Goal: Task Accomplishment & Management: Manage account settings

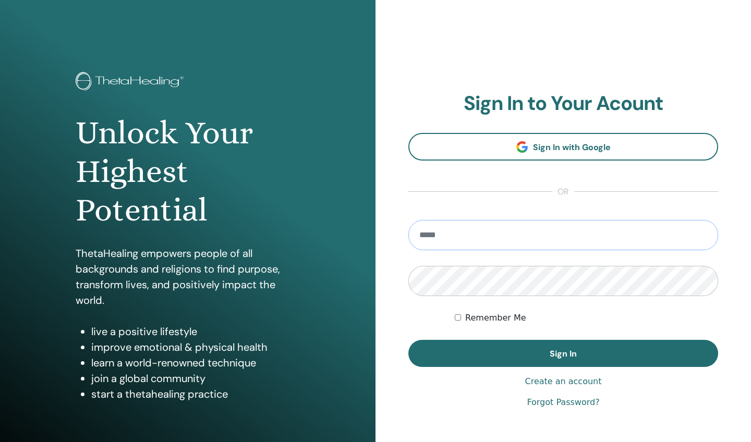
type input "**********"
click at [563, 353] on button "Sign In" at bounding box center [563, 353] width 310 height 27
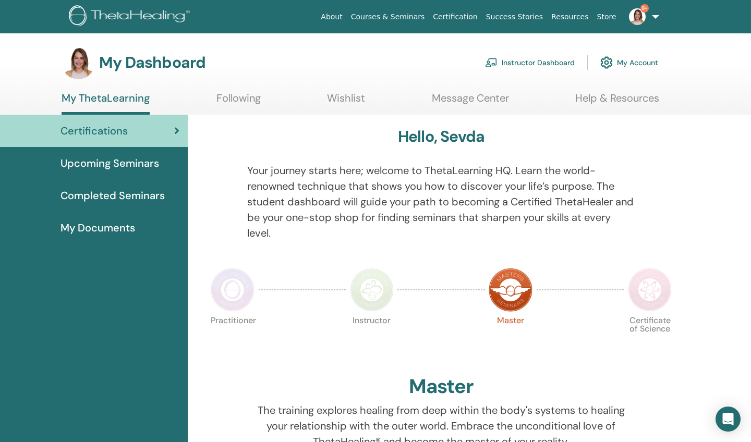
click at [519, 60] on link "Instructor Dashboard" at bounding box center [530, 62] width 90 height 23
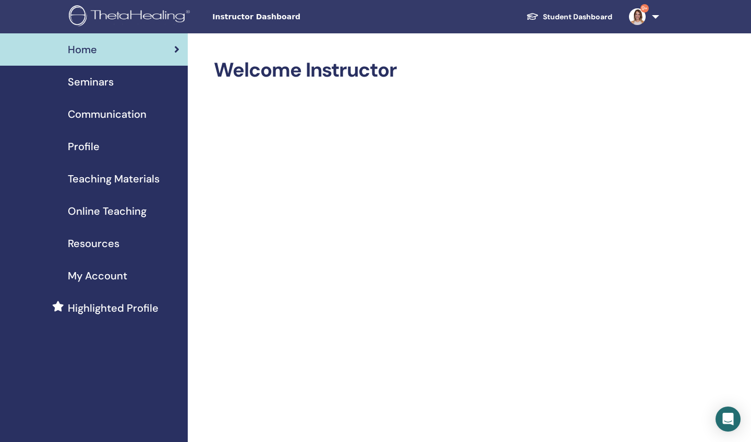
click at [82, 83] on span "Seminars" at bounding box center [91, 82] width 46 height 16
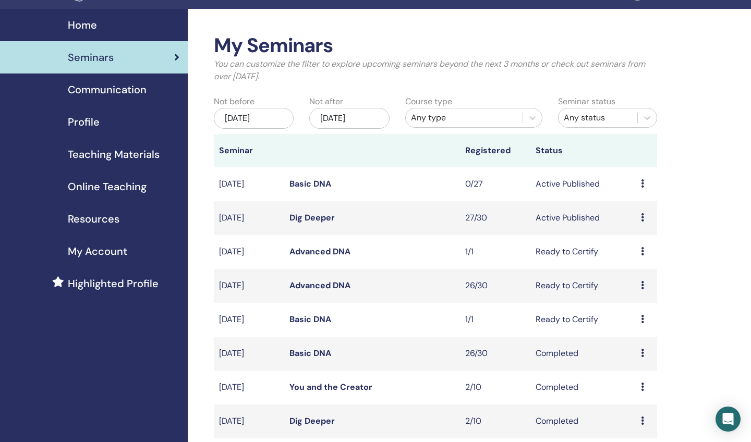
scroll to position [25, 0]
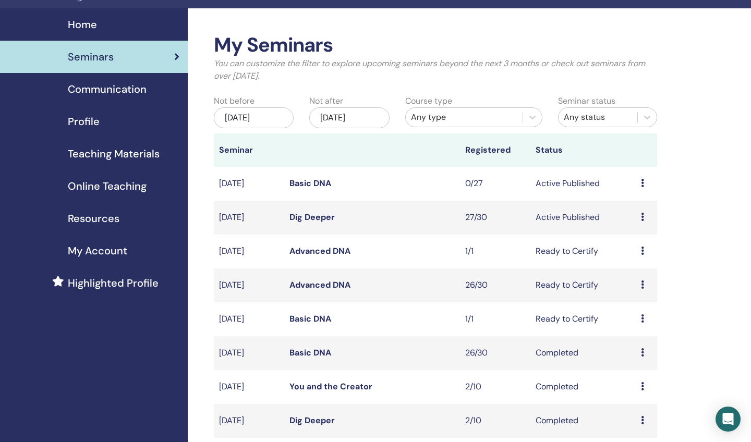
click at [642, 217] on icon at bounding box center [642, 217] width 3 height 8
click at [634, 259] on link "Attendees" at bounding box center [639, 256] width 40 height 11
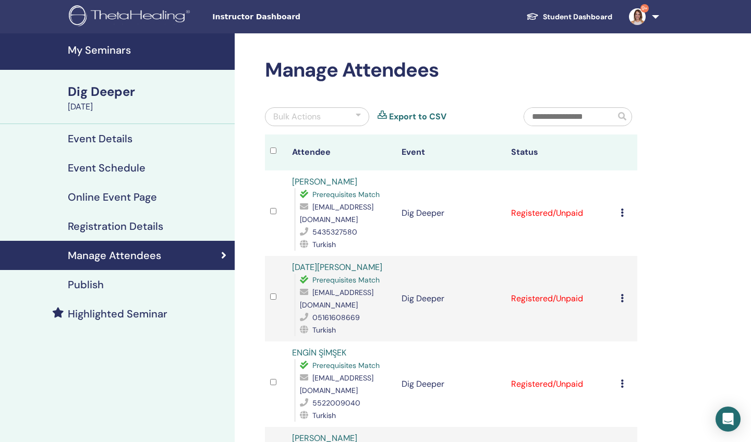
click at [622, 213] on icon at bounding box center [621, 213] width 3 height 8
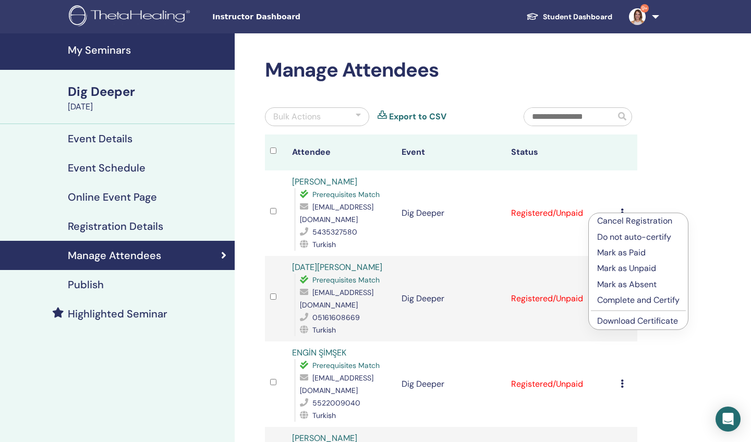
click at [617, 250] on p "Mark as Paid" at bounding box center [638, 253] width 82 height 13
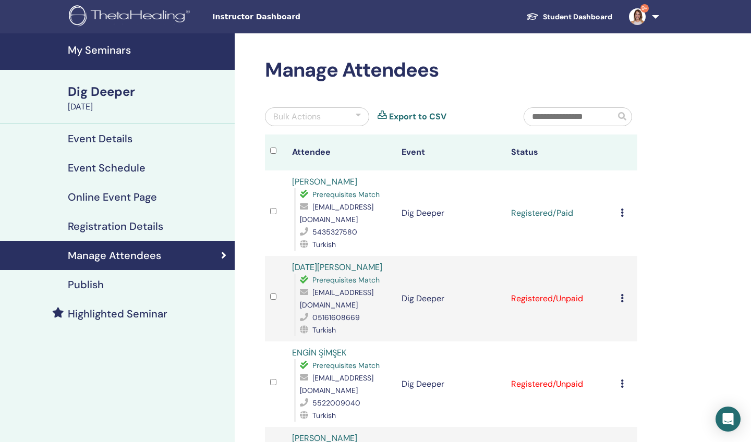
click at [621, 294] on icon at bounding box center [621, 298] width 3 height 8
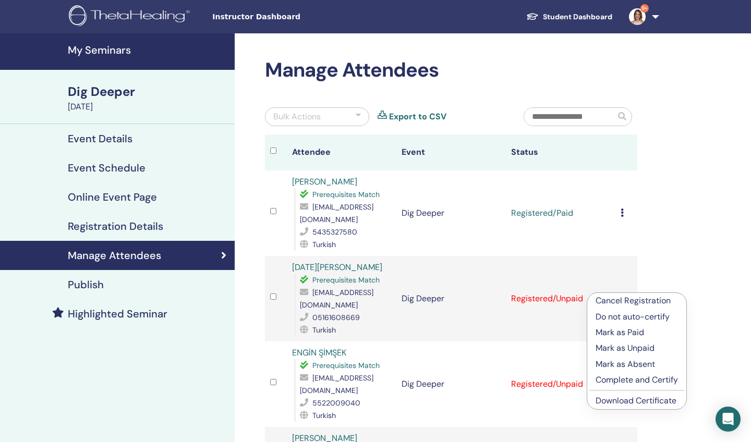
click at [605, 331] on p "Mark as Paid" at bounding box center [636, 332] width 82 height 13
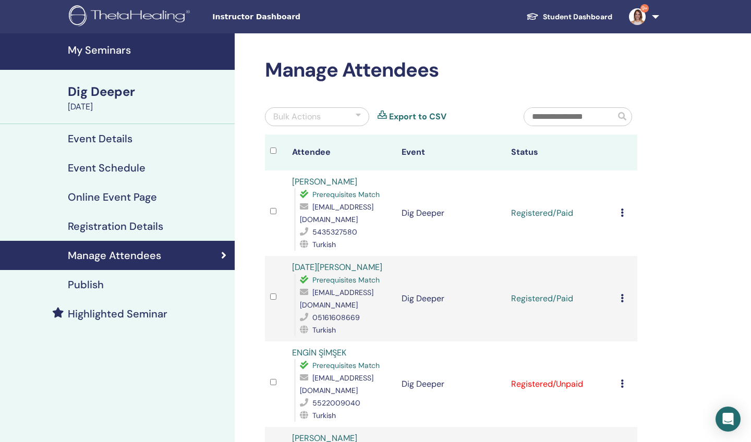
click at [621, 380] on icon at bounding box center [621, 384] width 3 height 8
click at [619, 410] on p "Mark as Paid" at bounding box center [636, 406] width 82 height 13
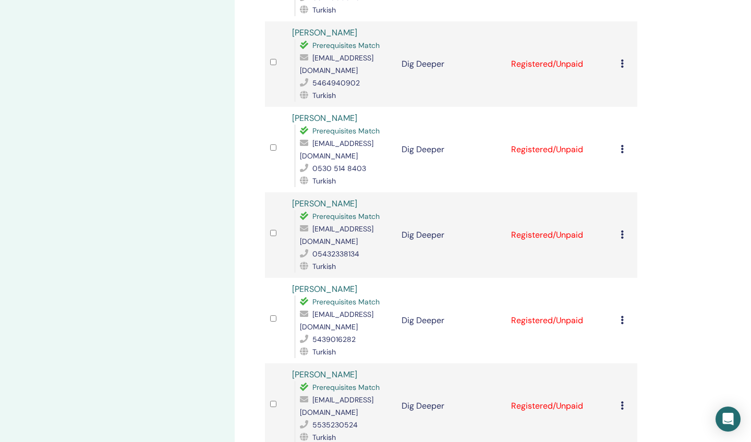
scroll to position [406, 0]
click at [621, 59] on icon at bounding box center [621, 63] width 3 height 8
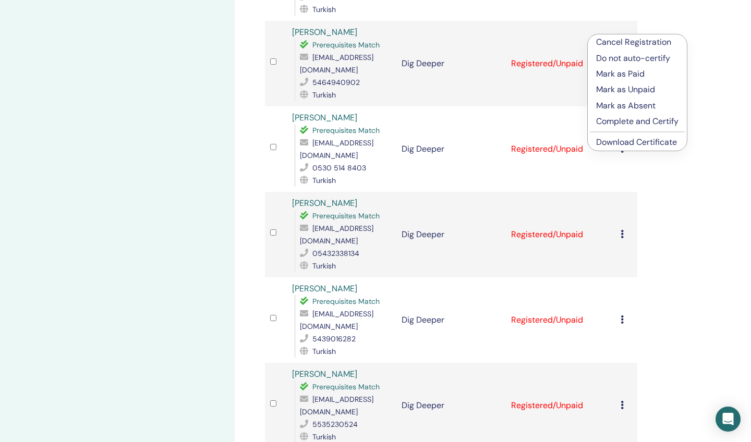
click at [611, 76] on p "Mark as Paid" at bounding box center [637, 74] width 82 height 13
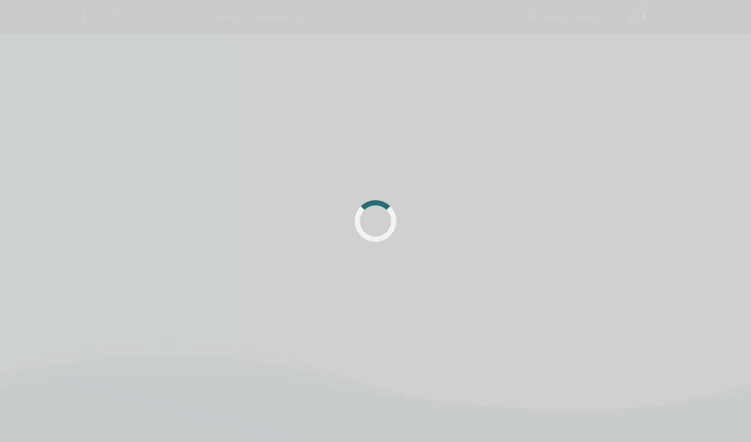
scroll to position [246, 0]
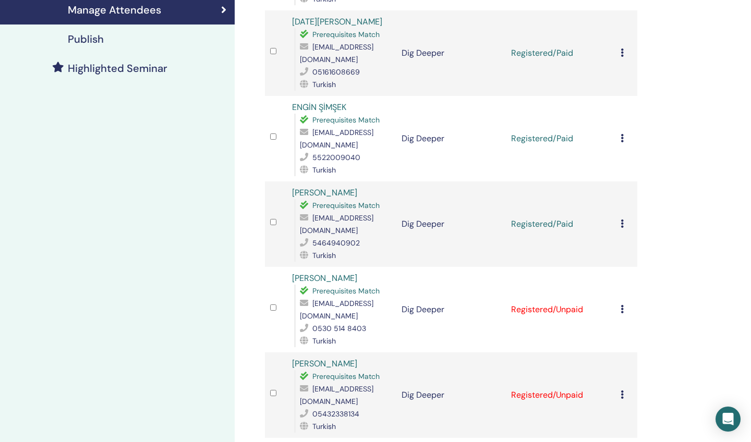
click at [621, 305] on icon at bounding box center [621, 309] width 3 height 8
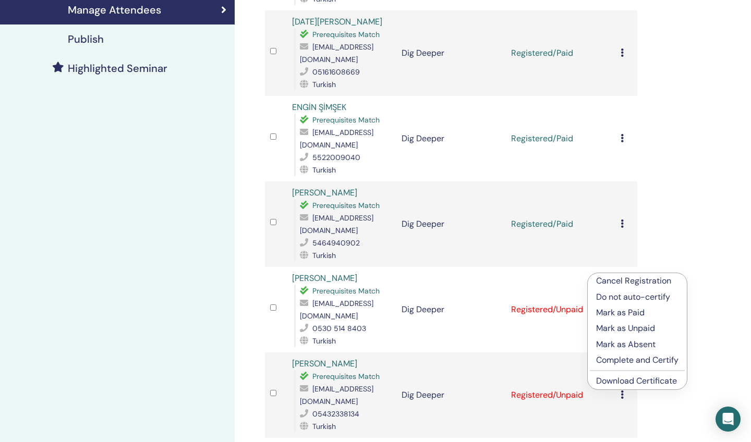
click at [615, 311] on p "Mark as Paid" at bounding box center [637, 313] width 82 height 13
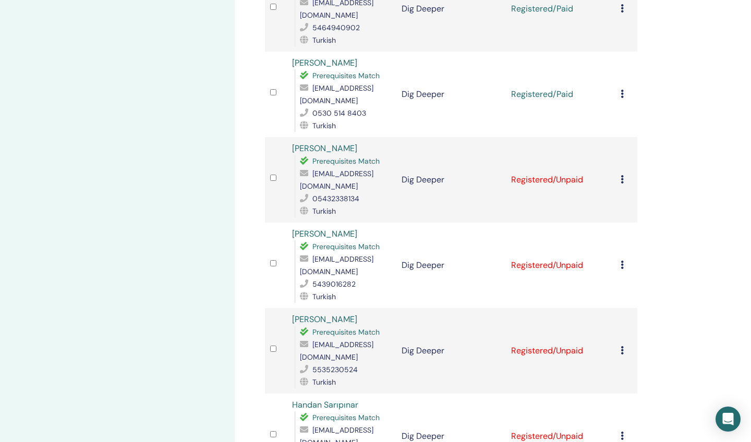
scroll to position [461, 0]
click at [622, 175] on icon at bounding box center [621, 179] width 3 height 8
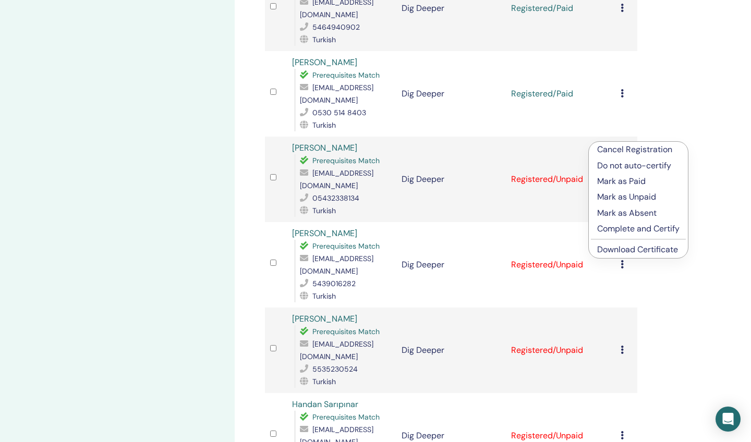
click at [614, 183] on p "Mark as Paid" at bounding box center [638, 181] width 82 height 13
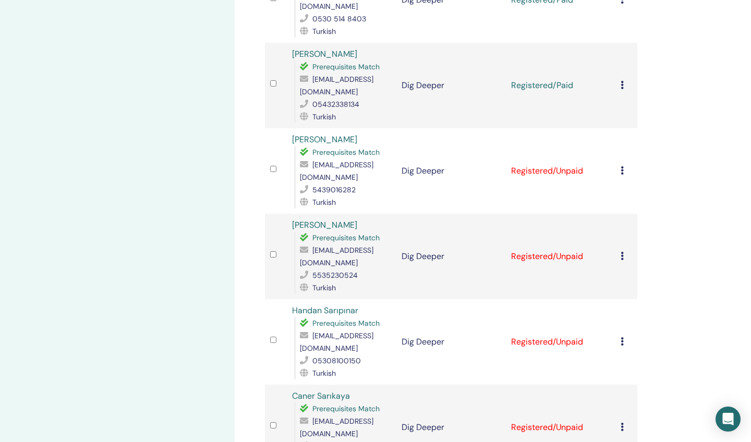
scroll to position [565, 0]
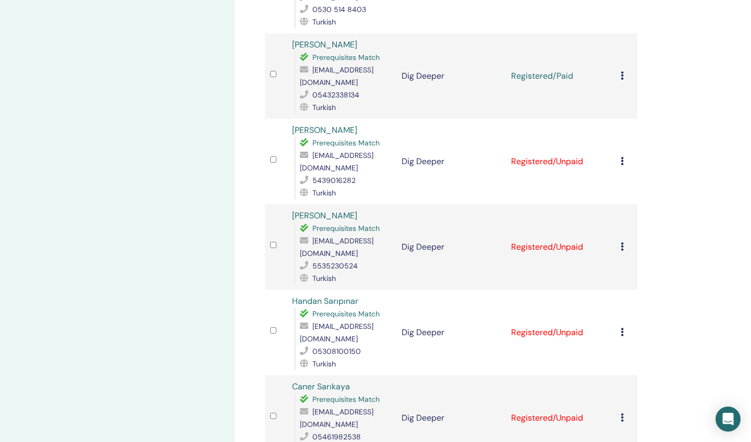
click at [622, 157] on icon at bounding box center [621, 161] width 3 height 8
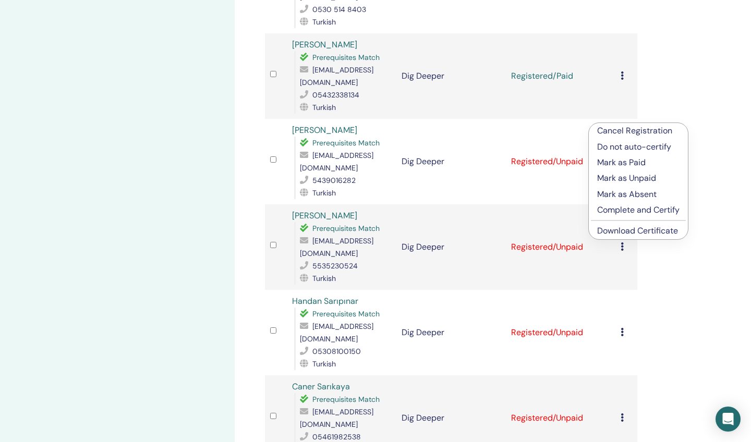
click at [614, 161] on p "Mark as Paid" at bounding box center [638, 162] width 82 height 13
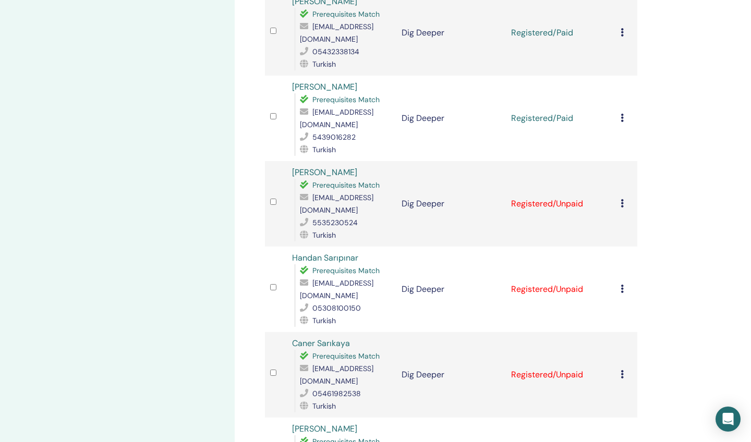
scroll to position [617, 0]
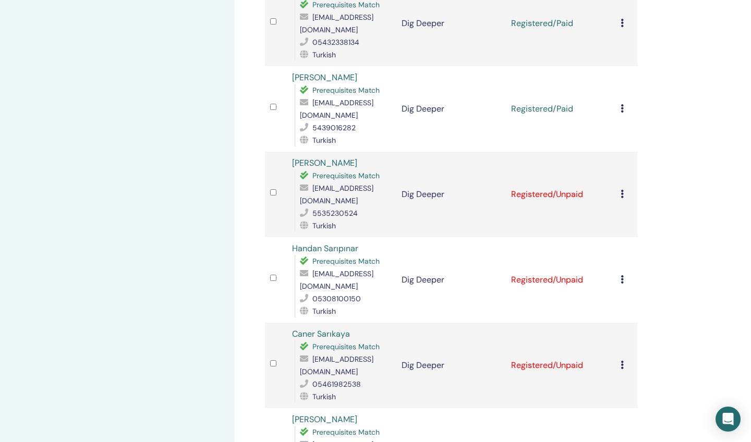
click at [620, 190] on icon at bounding box center [621, 194] width 3 height 8
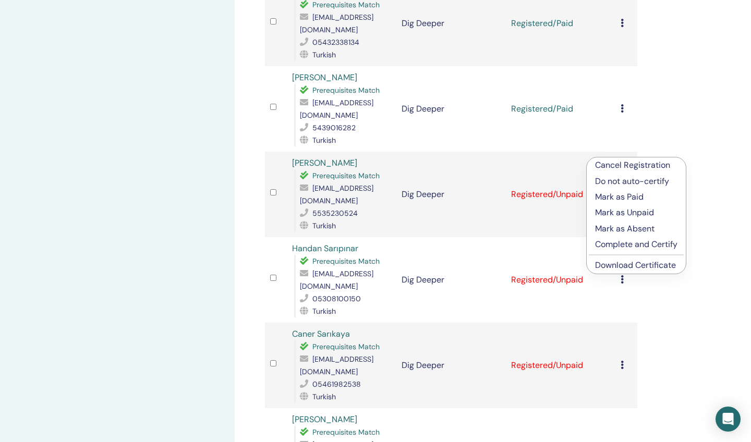
click at [616, 197] on p "Mark as Paid" at bounding box center [636, 197] width 82 height 13
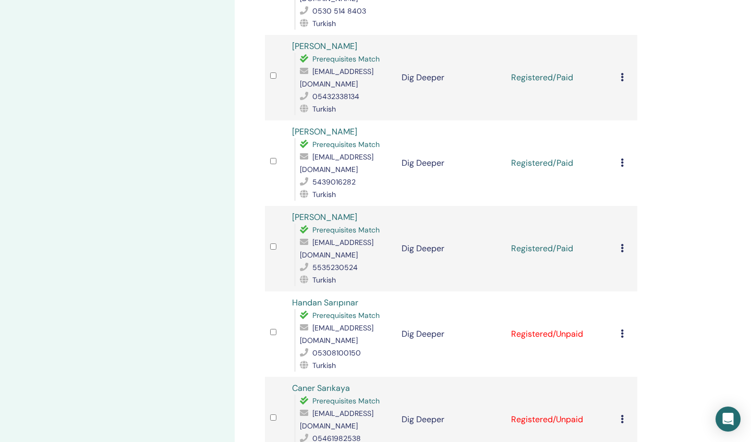
scroll to position [566, 0]
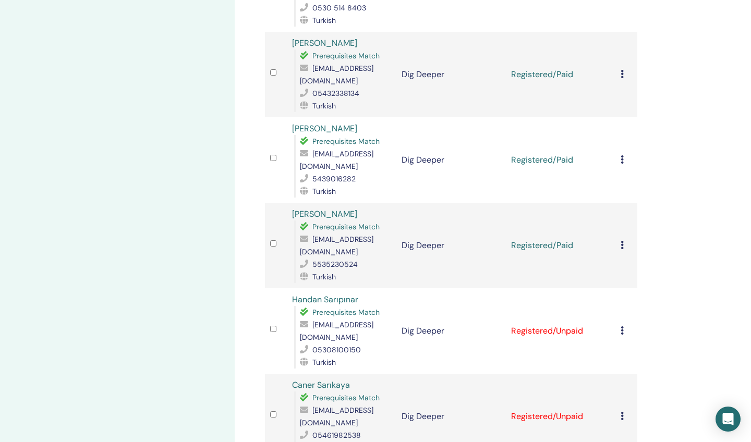
click at [623, 326] on icon at bounding box center [621, 330] width 3 height 8
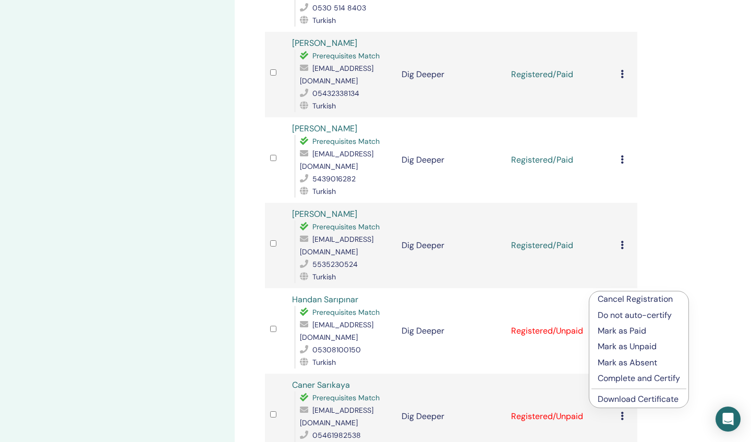
click at [622, 329] on p "Mark as Paid" at bounding box center [638, 331] width 82 height 13
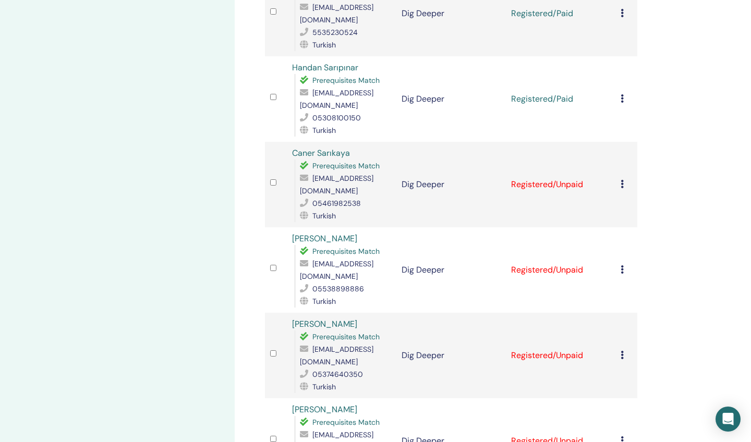
scroll to position [876, 0]
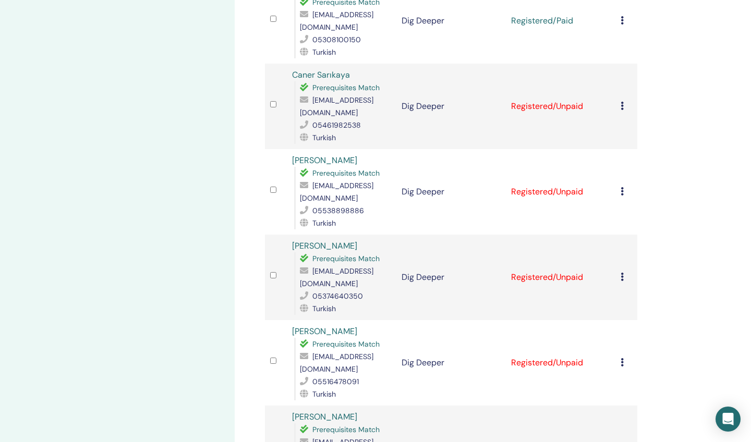
click at [621, 102] on icon at bounding box center [621, 106] width 3 height 8
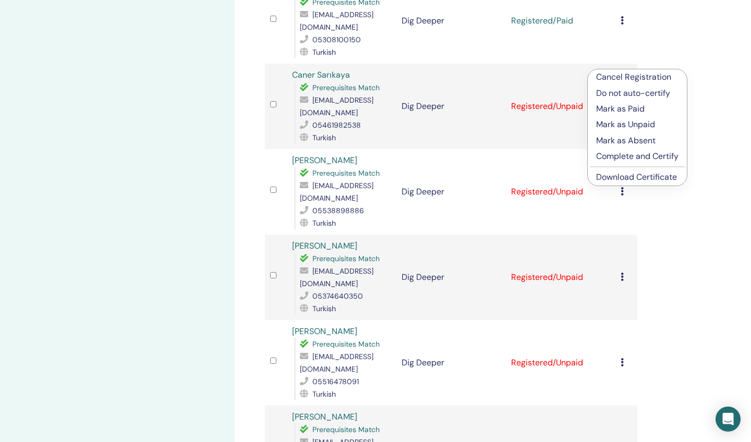
click at [610, 109] on p "Mark as Paid" at bounding box center [637, 109] width 82 height 13
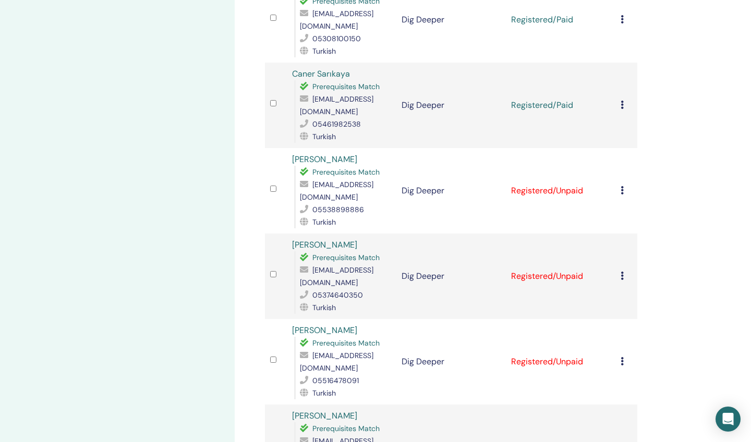
scroll to position [882, 0]
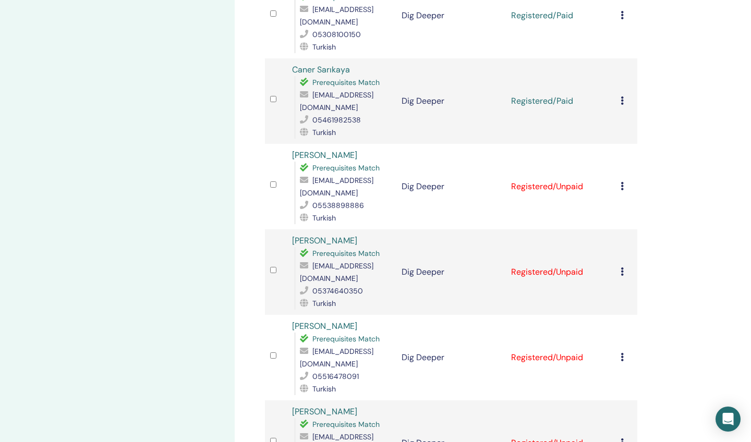
click at [622, 182] on icon at bounding box center [621, 186] width 3 height 8
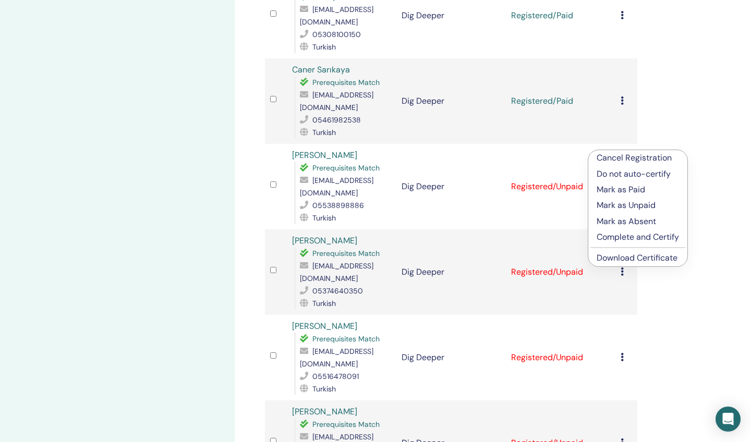
click at [614, 190] on p "Mark as Paid" at bounding box center [637, 190] width 82 height 13
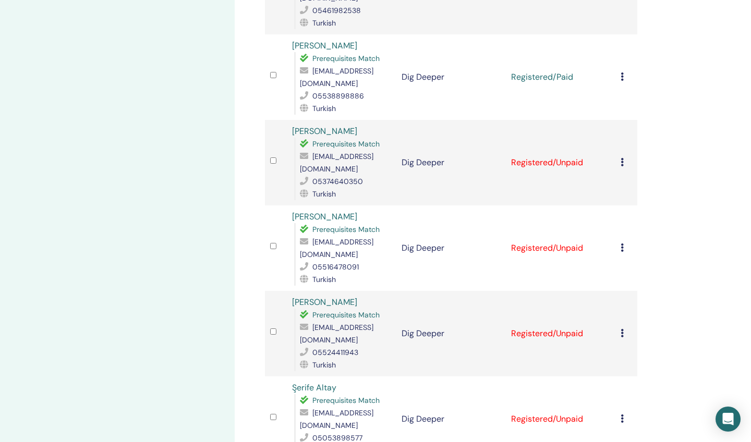
scroll to position [1000, 0]
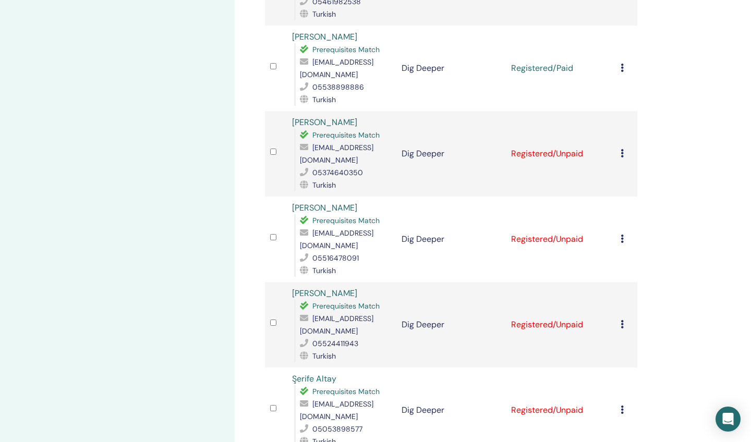
click at [622, 149] on icon at bounding box center [621, 153] width 3 height 8
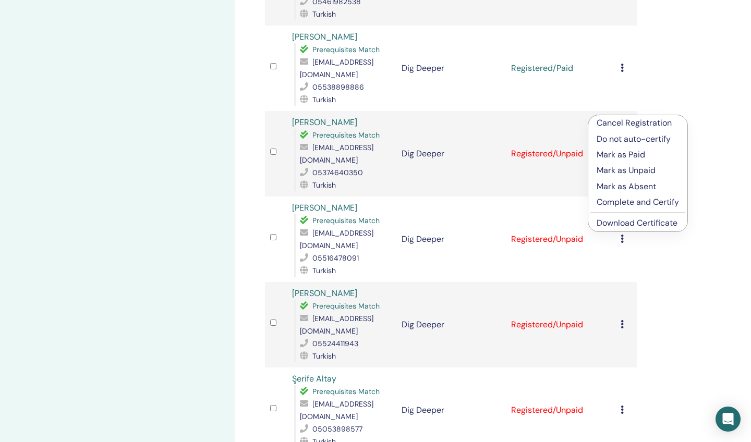
click at [609, 156] on p "Mark as Paid" at bounding box center [637, 155] width 82 height 13
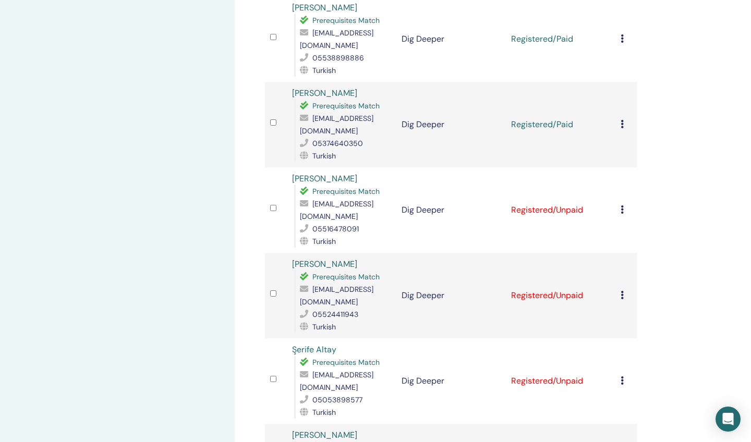
scroll to position [1046, 0]
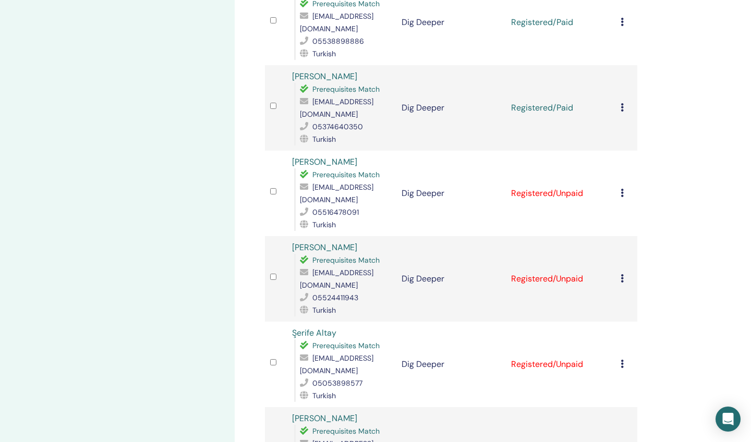
click at [621, 189] on icon at bounding box center [621, 193] width 3 height 8
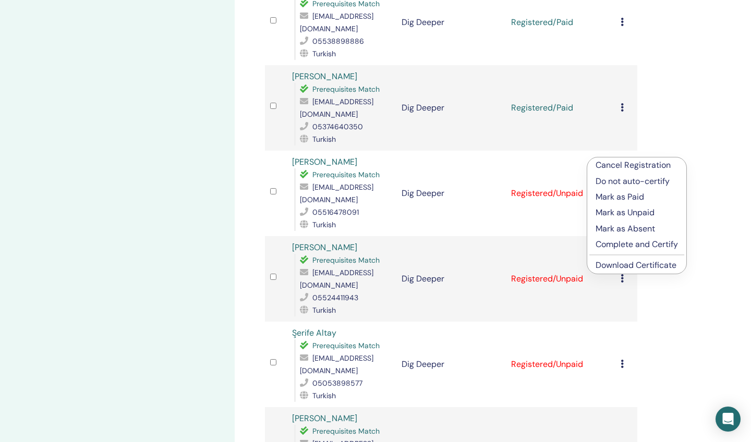
click at [607, 198] on p "Mark as Paid" at bounding box center [636, 197] width 82 height 13
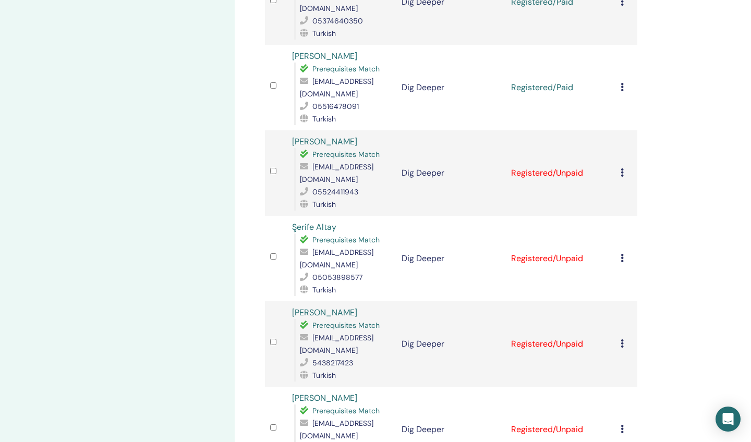
scroll to position [1151, 0]
click at [622, 169] on icon at bounding box center [621, 173] width 3 height 8
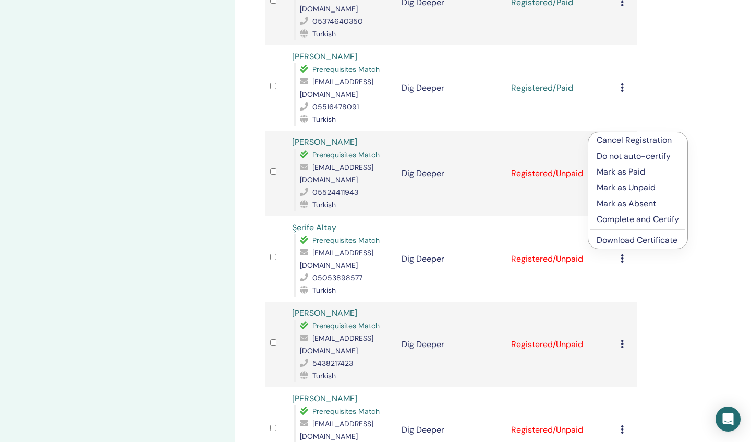
click at [615, 172] on p "Mark as Paid" at bounding box center [637, 172] width 82 height 13
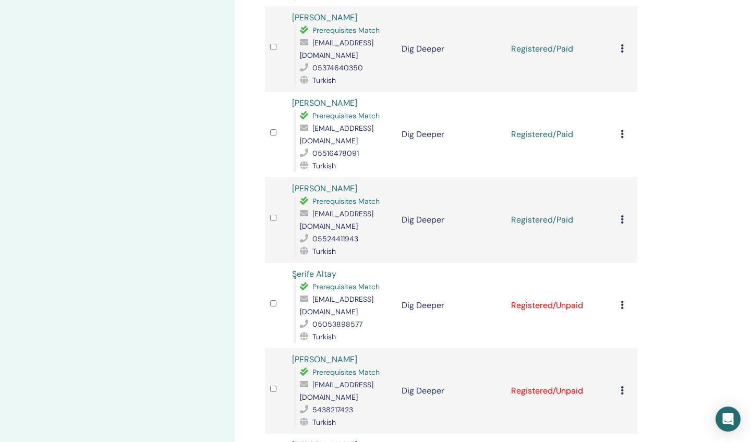
scroll to position [1115, 0]
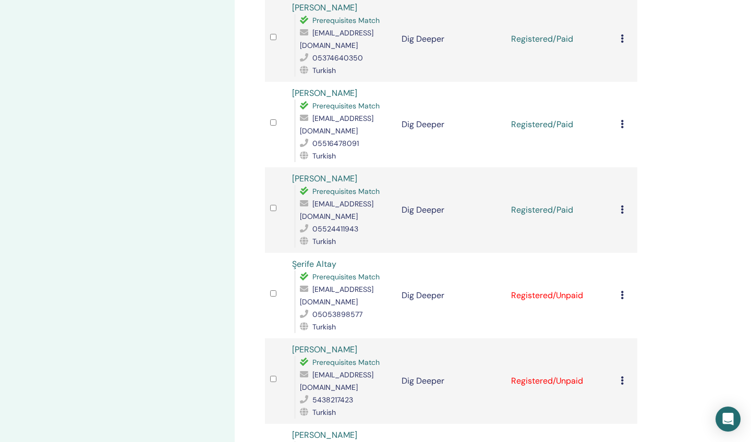
click at [621, 291] on icon at bounding box center [621, 295] width 3 height 8
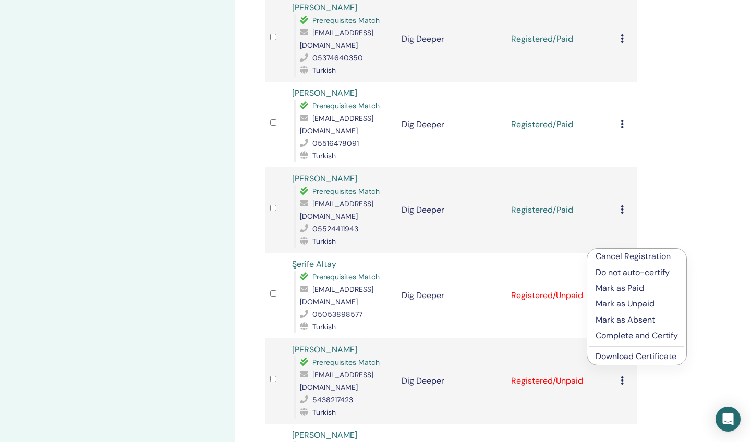
click at [610, 290] on p "Mark as Paid" at bounding box center [636, 288] width 82 height 13
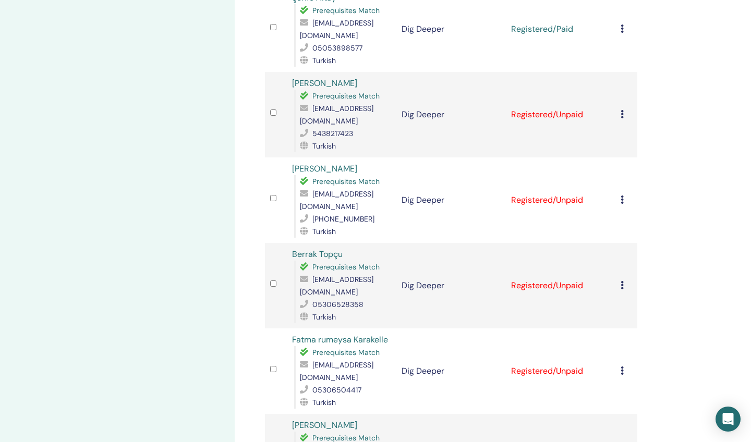
scroll to position [1390, 0]
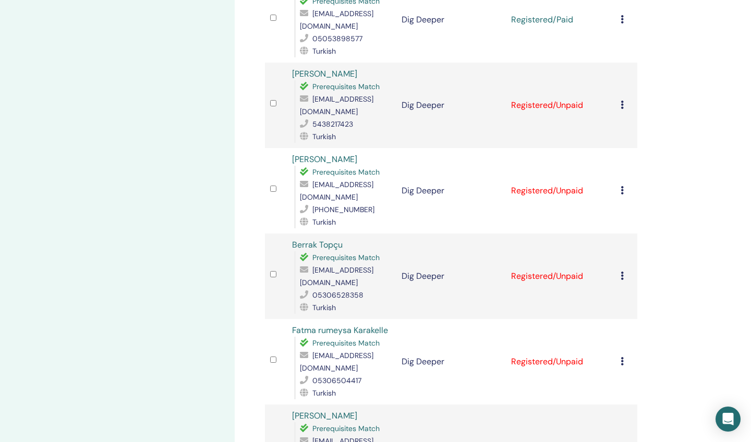
click at [621, 101] on icon at bounding box center [621, 105] width 3 height 8
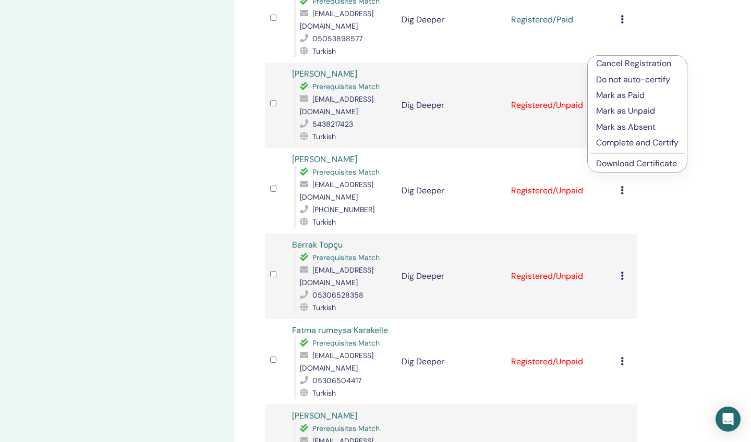
click at [613, 94] on p "Mark as Paid" at bounding box center [637, 95] width 82 height 13
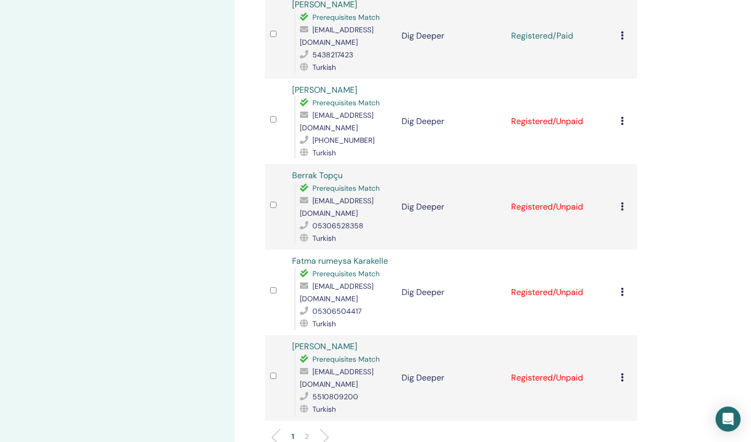
scroll to position [1456, 0]
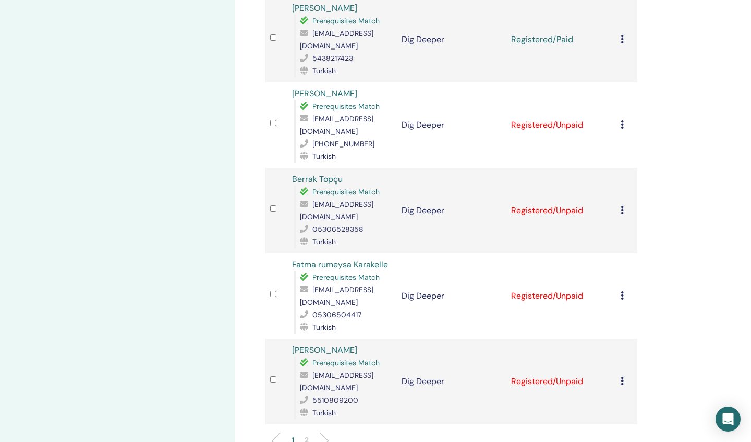
click at [621, 120] on icon at bounding box center [621, 124] width 3 height 8
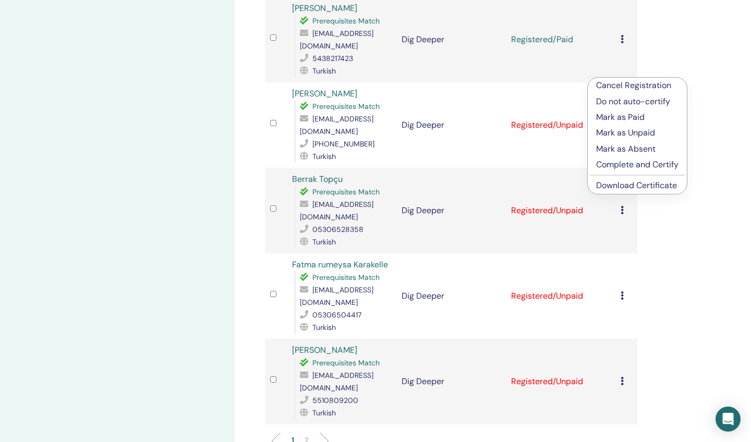
click at [617, 117] on p "Mark as Paid" at bounding box center [637, 117] width 82 height 13
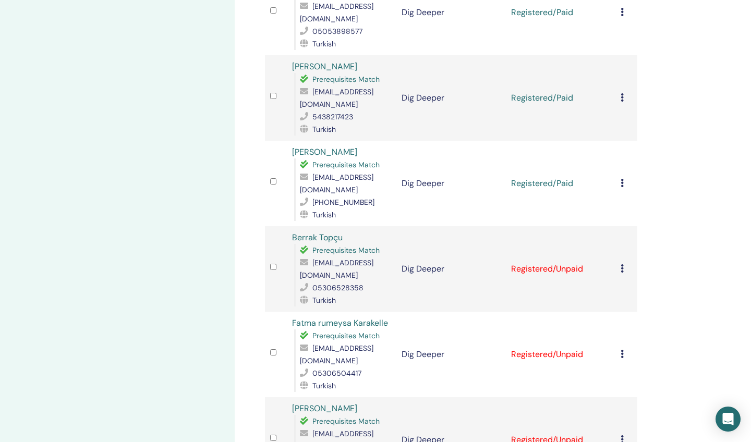
scroll to position [1400, 0]
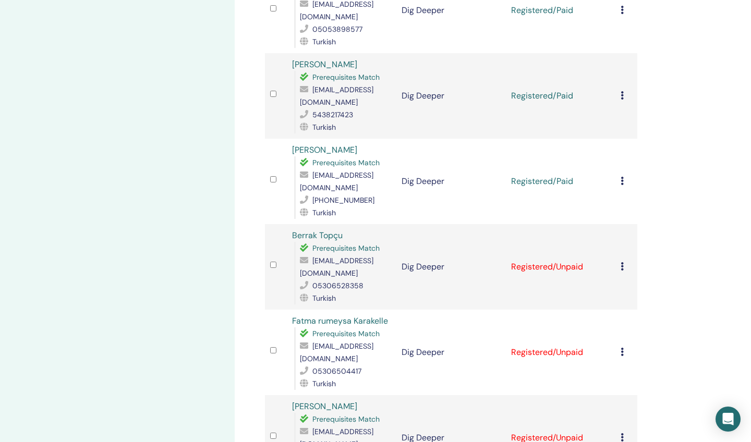
click at [619, 224] on td "Cancel Registration Do not auto-certify Mark as Paid Mark as Unpaid Mark as Abs…" at bounding box center [626, 266] width 22 height 85
click at [621, 262] on icon at bounding box center [621, 266] width 3 height 8
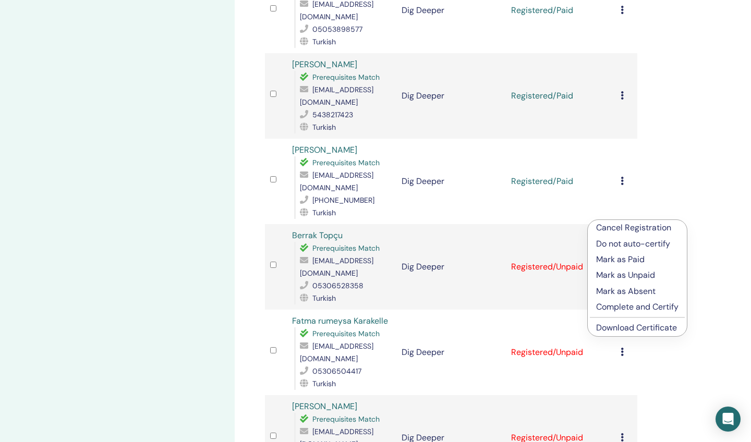
click at [613, 262] on p "Mark as Paid" at bounding box center [637, 259] width 82 height 13
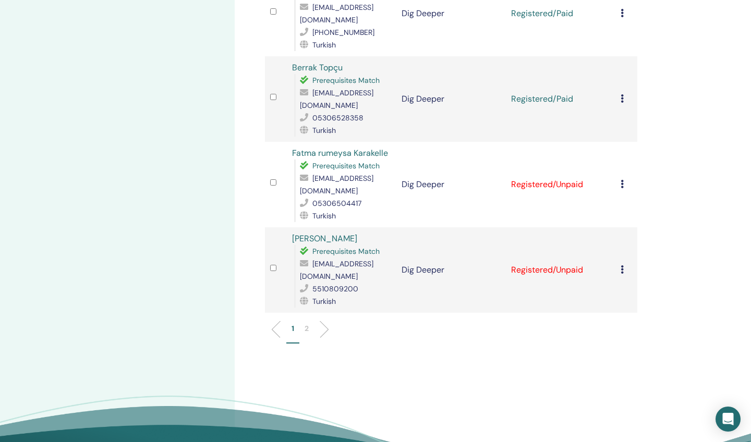
scroll to position [1577, 0]
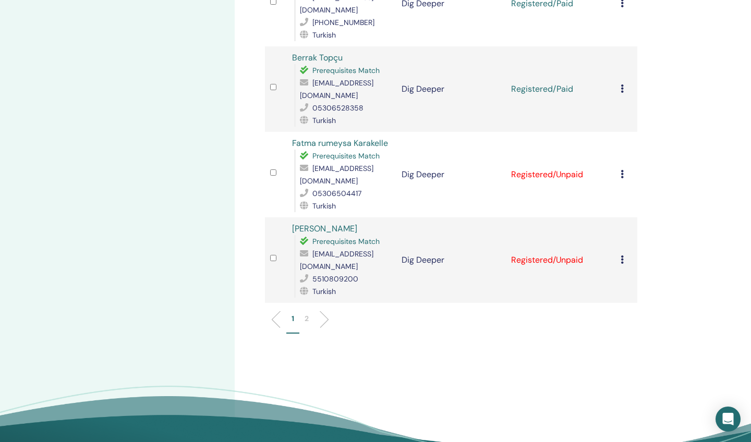
click at [621, 170] on icon at bounding box center [621, 174] width 3 height 8
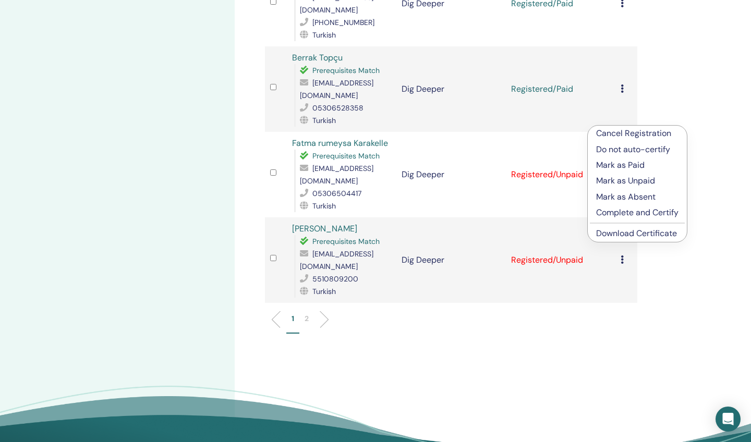
click at [617, 165] on p "Mark as Paid" at bounding box center [637, 165] width 82 height 13
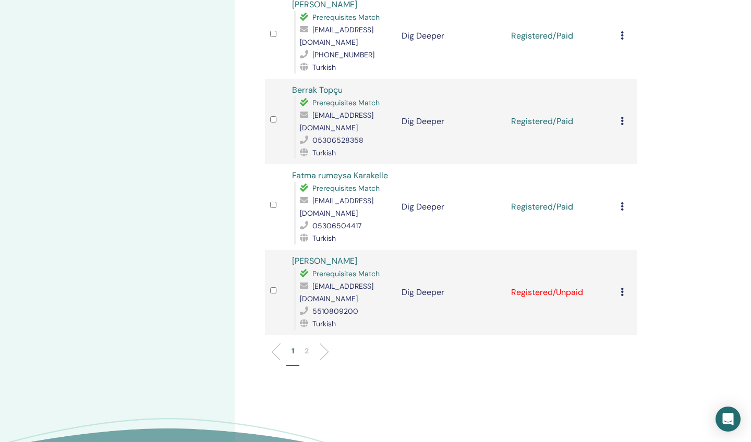
scroll to position [1546, 0]
click at [621, 287] on icon at bounding box center [621, 291] width 3 height 8
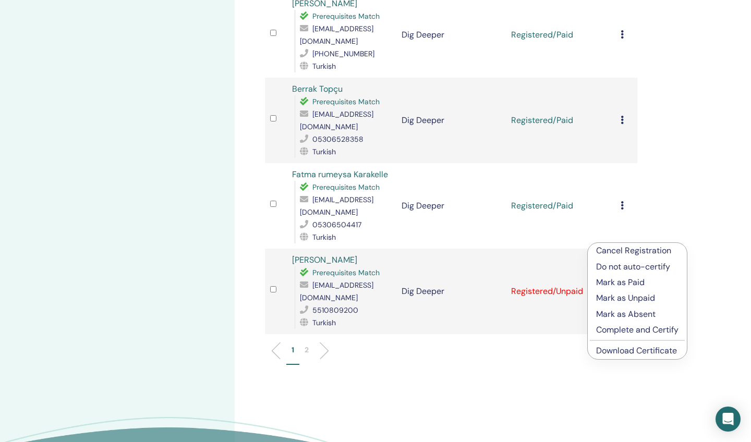
click at [614, 284] on p "Mark as Paid" at bounding box center [637, 282] width 82 height 13
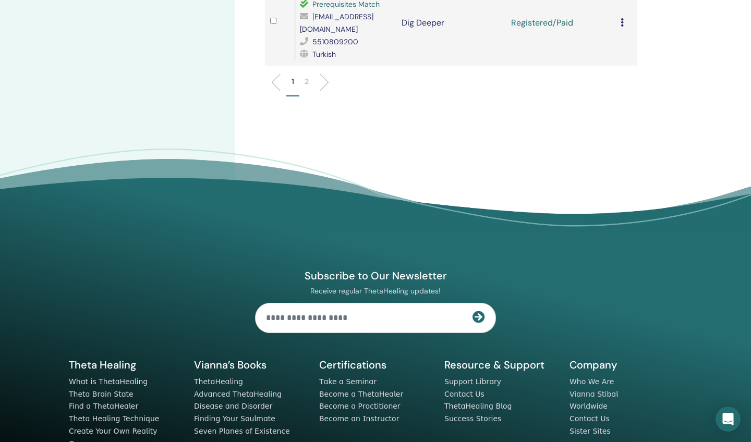
scroll to position [1814, 0]
click at [324, 74] on li at bounding box center [320, 83] width 18 height 18
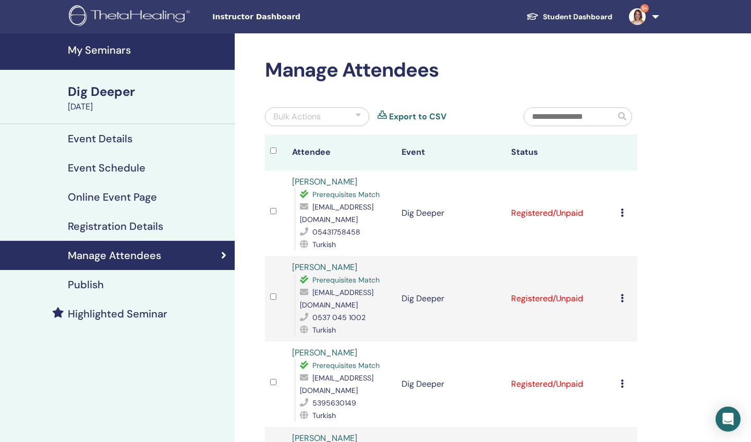
scroll to position [0, 0]
click at [621, 209] on icon at bounding box center [621, 213] width 3 height 8
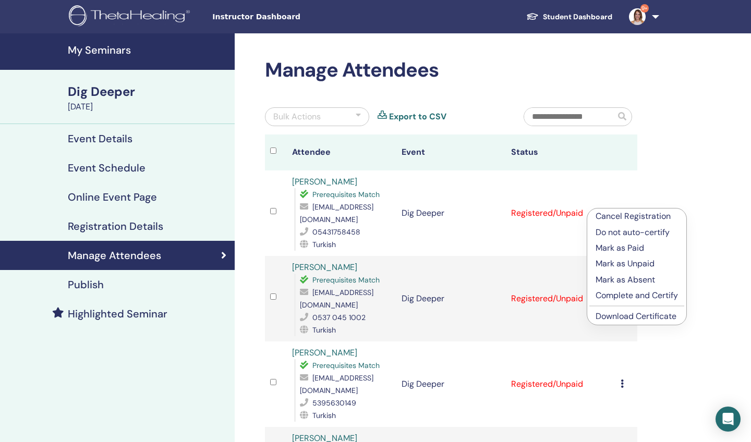
click at [613, 249] on p "Mark as Paid" at bounding box center [636, 248] width 82 height 13
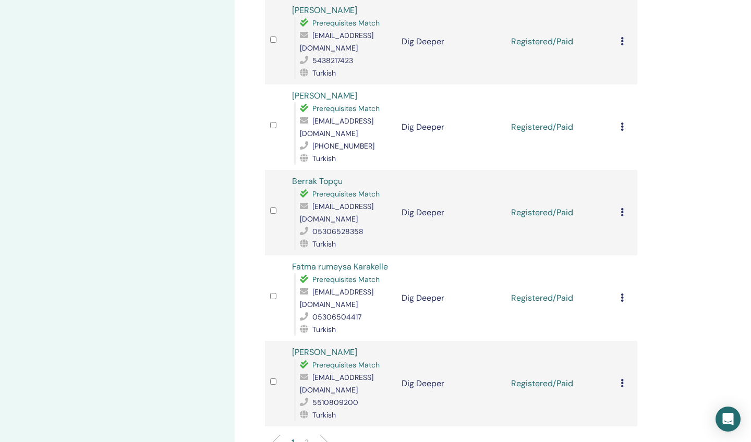
scroll to position [1515, 0]
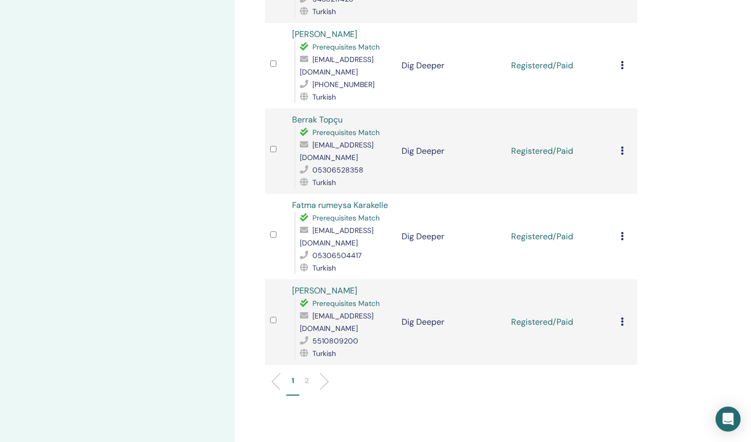
click at [326, 373] on li at bounding box center [320, 382] width 18 height 18
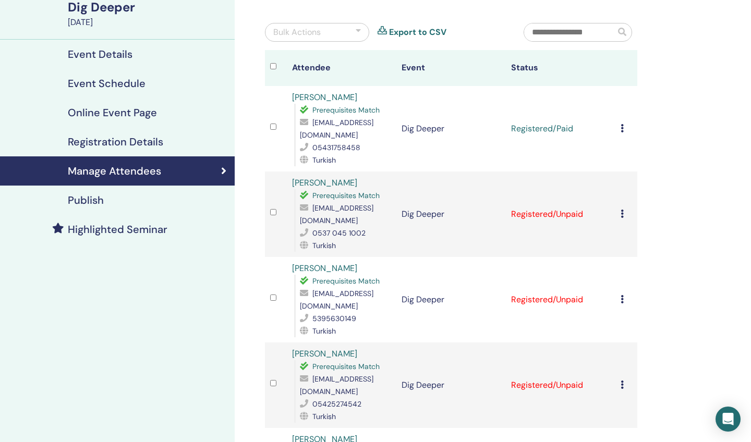
scroll to position [84, 0]
click at [622, 210] on icon at bounding box center [621, 214] width 3 height 8
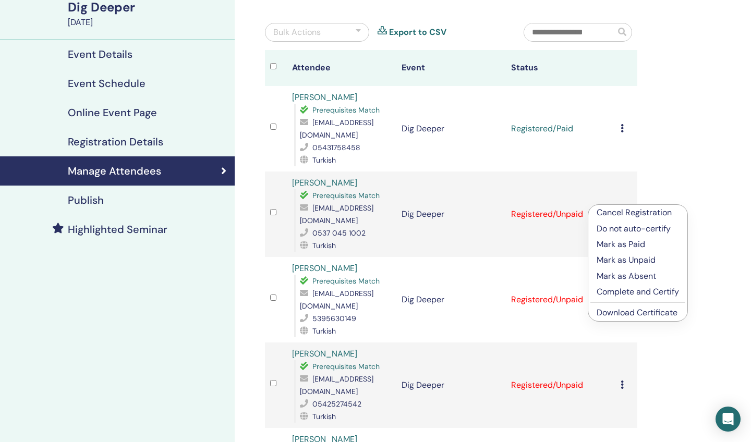
click at [627, 244] on p "Mark as Paid" at bounding box center [637, 244] width 82 height 13
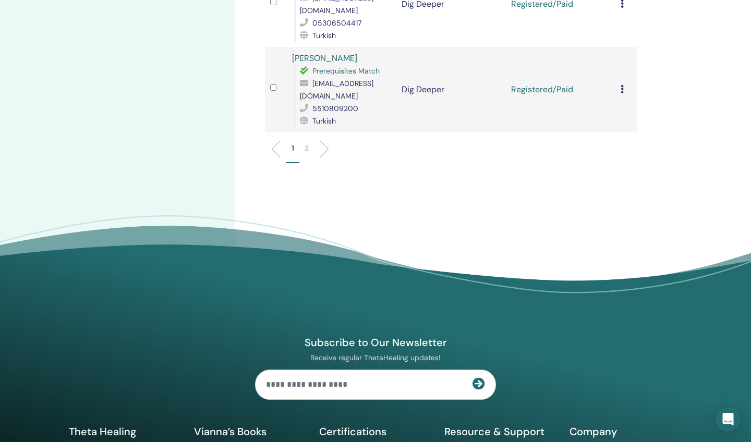
scroll to position [1783, 0]
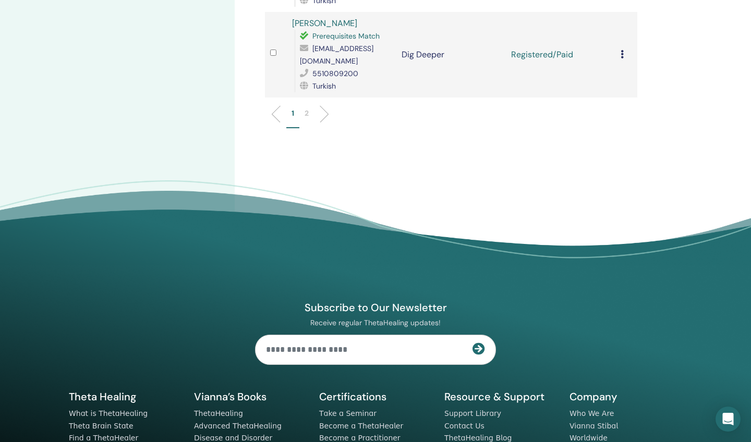
click at [325, 105] on li at bounding box center [320, 114] width 18 height 18
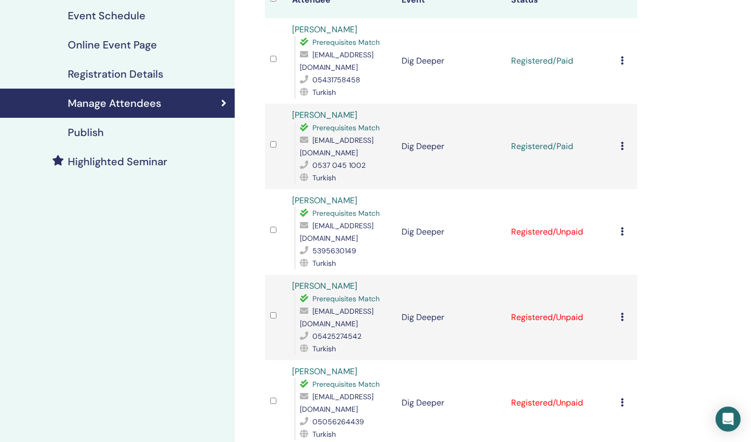
scroll to position [136, 0]
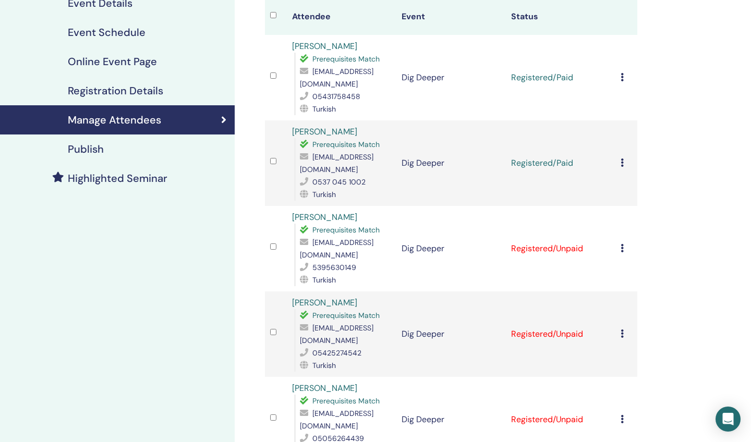
click at [623, 244] on icon at bounding box center [621, 248] width 3 height 8
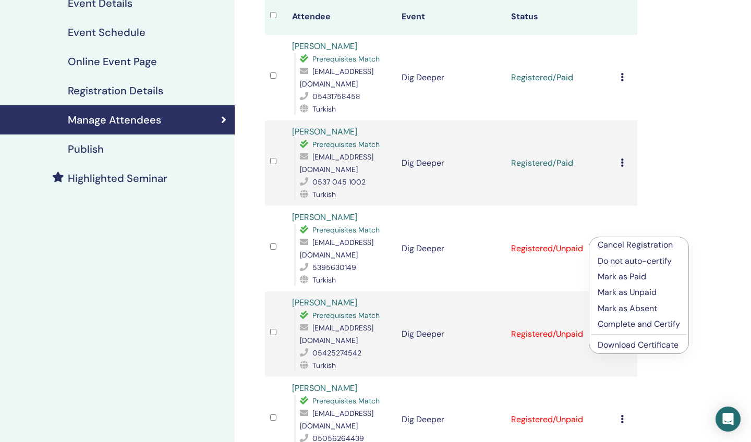
click at [621, 280] on p "Mark as Paid" at bounding box center [638, 277] width 82 height 13
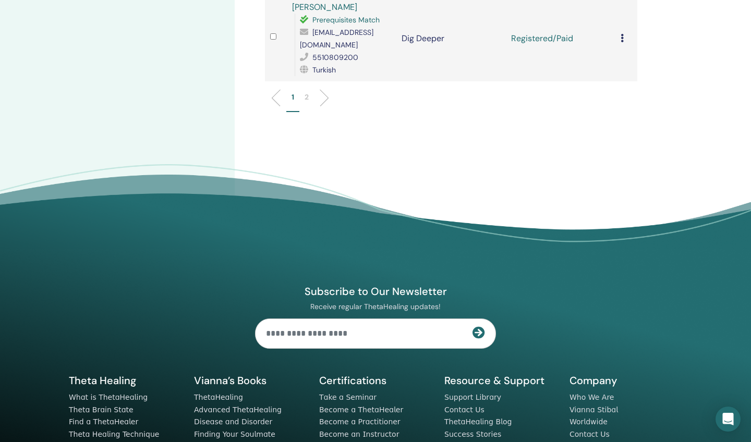
scroll to position [1800, 0]
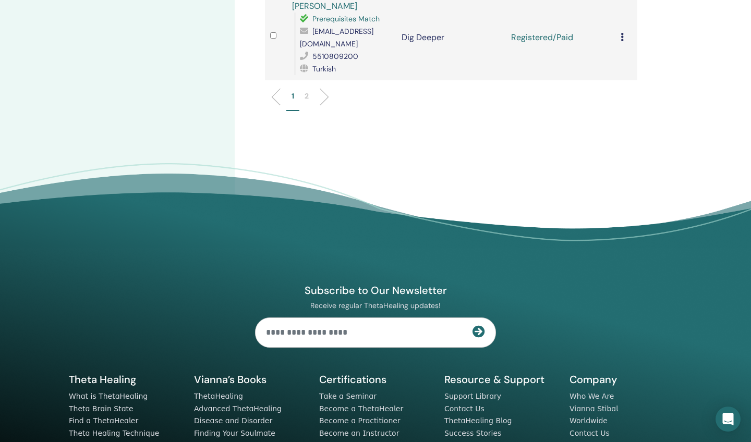
click at [325, 88] on li at bounding box center [320, 97] width 18 height 18
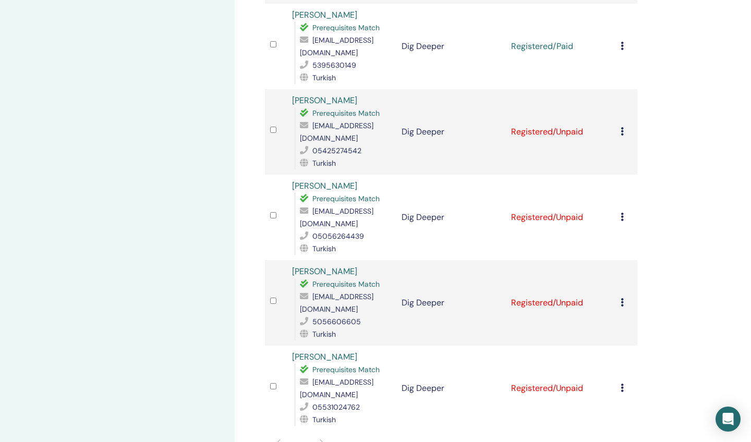
scroll to position [325, 0]
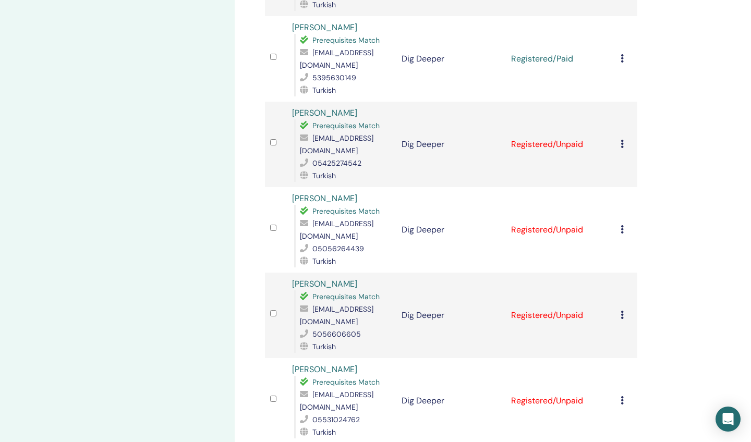
click at [621, 140] on icon at bounding box center [621, 144] width 3 height 8
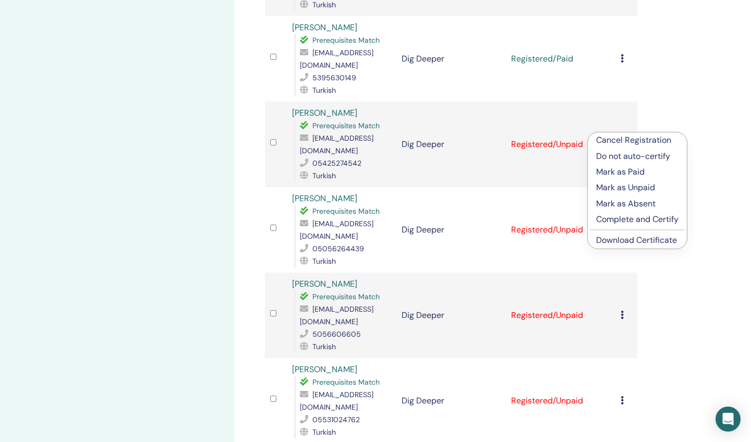
click at [625, 173] on p "Mark as Paid" at bounding box center [637, 172] width 82 height 13
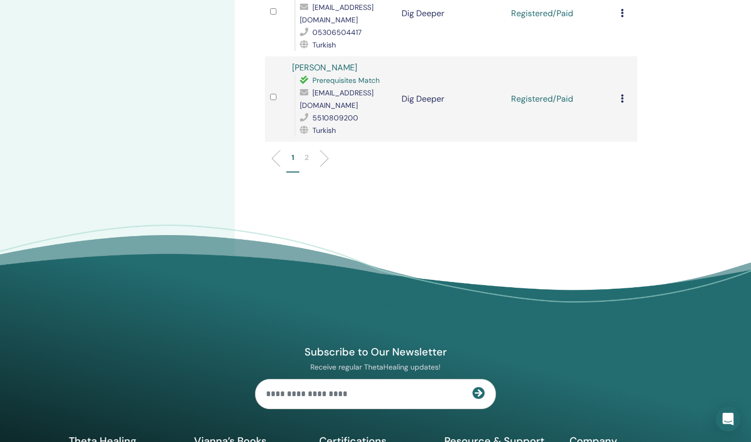
scroll to position [1742, 0]
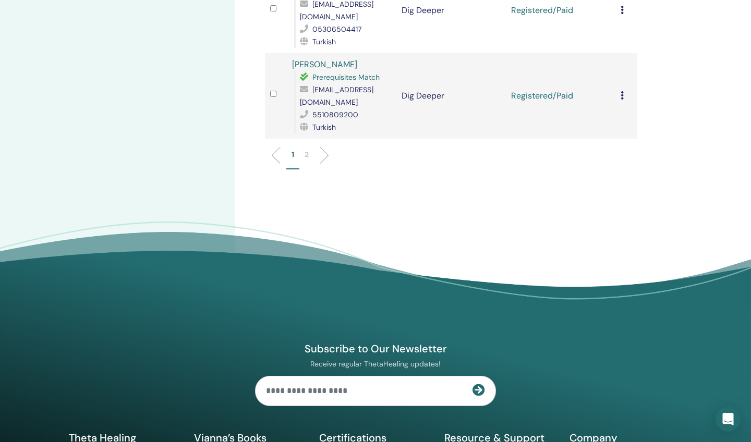
click at [326, 146] on li at bounding box center [320, 155] width 18 height 18
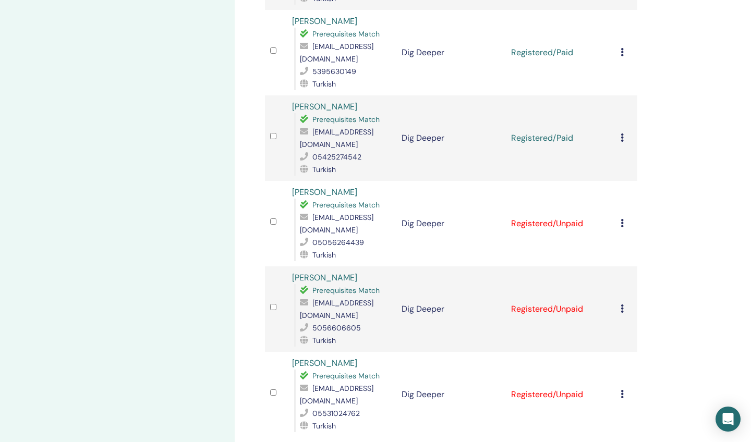
scroll to position [321, 0]
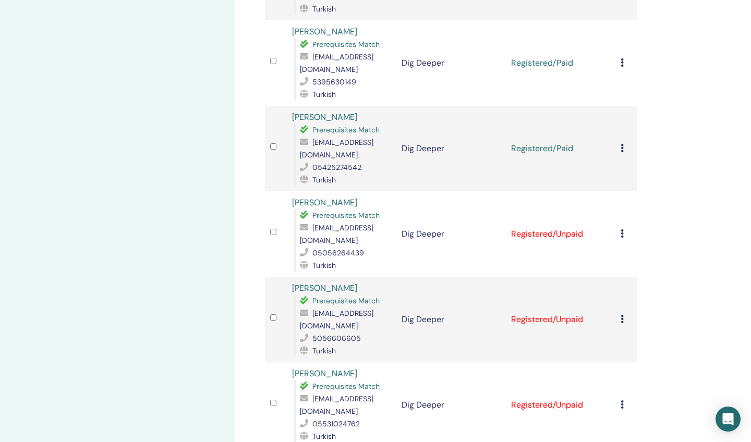
click at [622, 229] on icon at bounding box center [621, 233] width 3 height 8
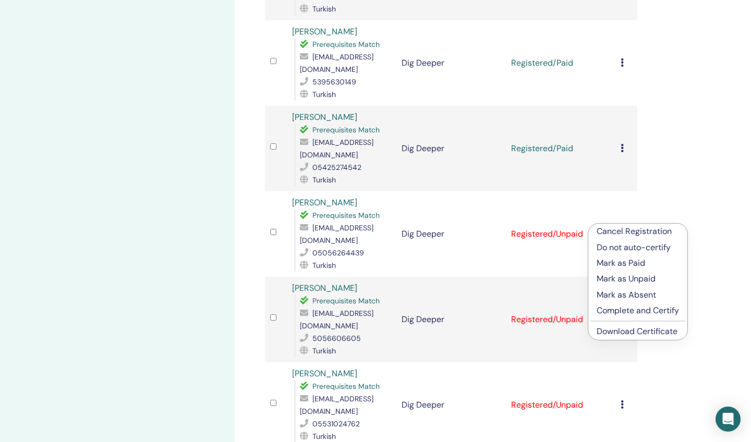
click at [621, 263] on p "Mark as Paid" at bounding box center [637, 263] width 82 height 13
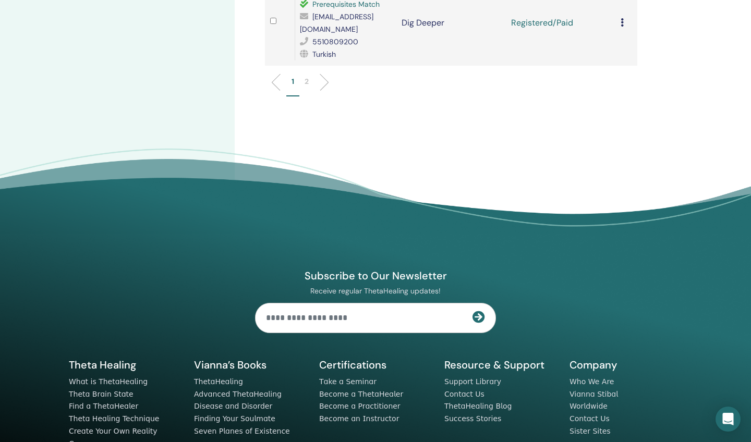
scroll to position [1814, 0]
click at [325, 74] on li at bounding box center [320, 83] width 18 height 18
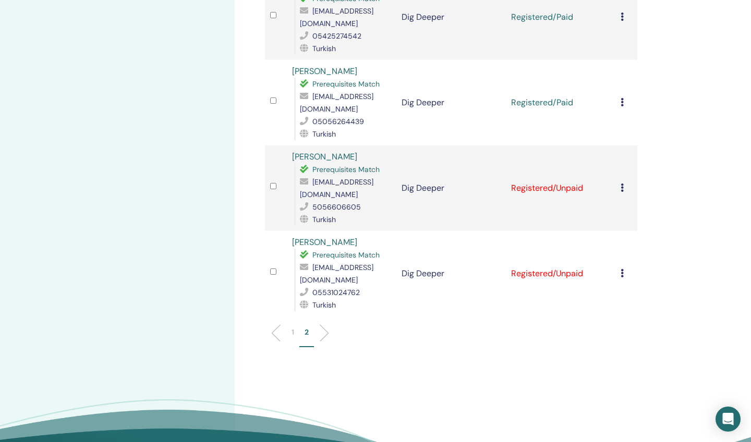
scroll to position [503, 0]
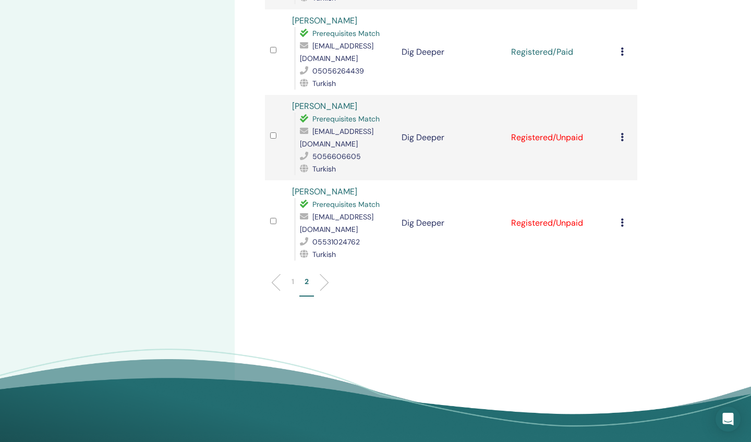
click at [621, 133] on icon at bounding box center [621, 137] width 3 height 8
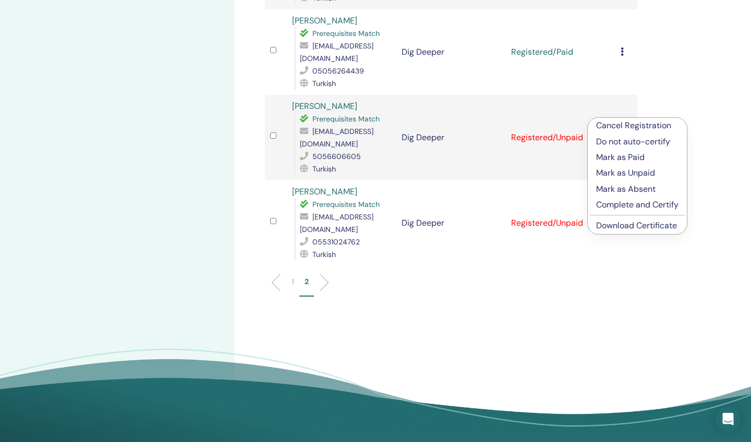
click at [608, 156] on p "Mark as Paid" at bounding box center [637, 157] width 82 height 13
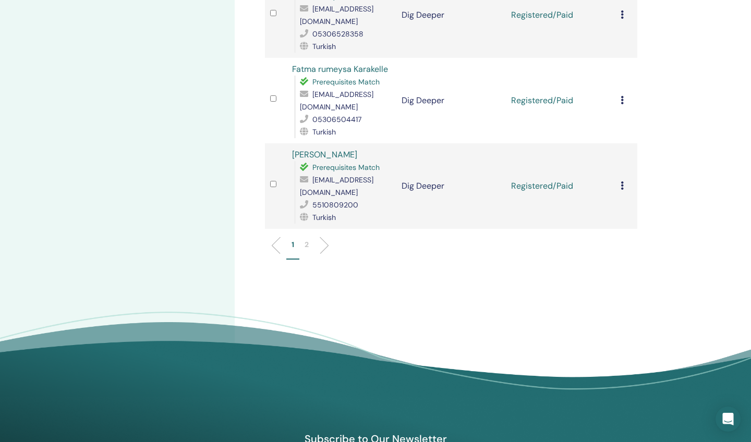
scroll to position [1651, 0]
click at [327, 237] on li at bounding box center [320, 246] width 18 height 18
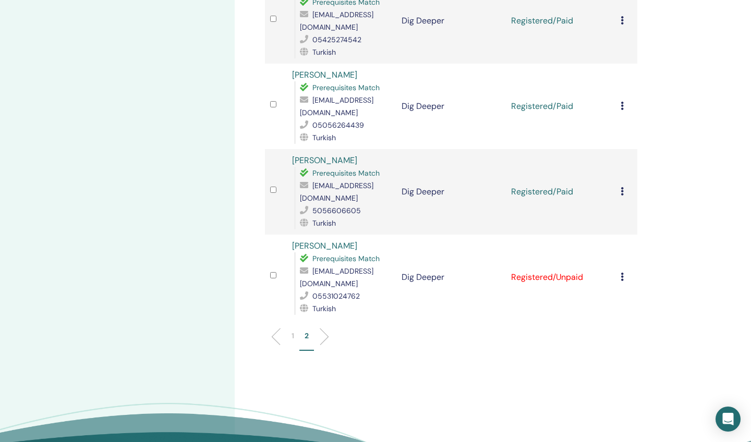
scroll to position [454, 0]
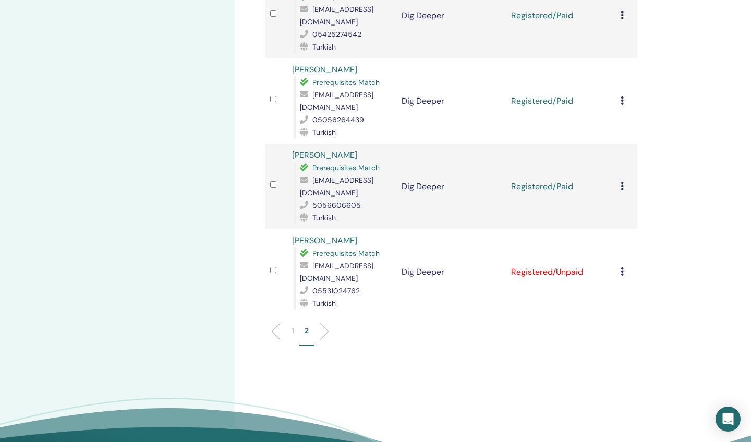
click at [622, 267] on icon at bounding box center [621, 271] width 3 height 8
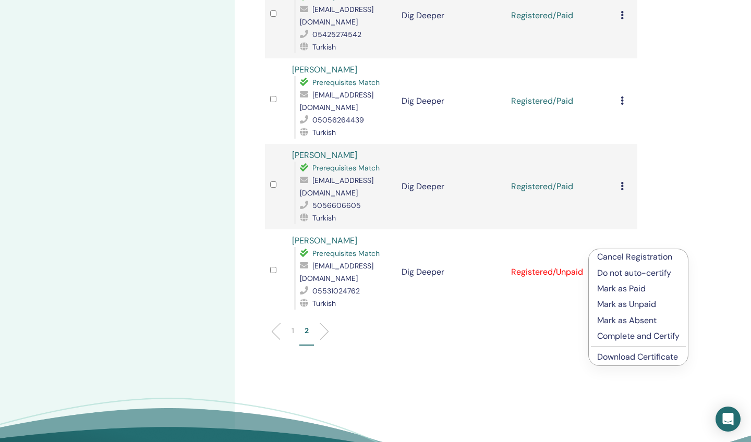
click at [613, 289] on p "Mark as Paid" at bounding box center [638, 289] width 82 height 13
